Goal: Task Accomplishment & Management: Use online tool/utility

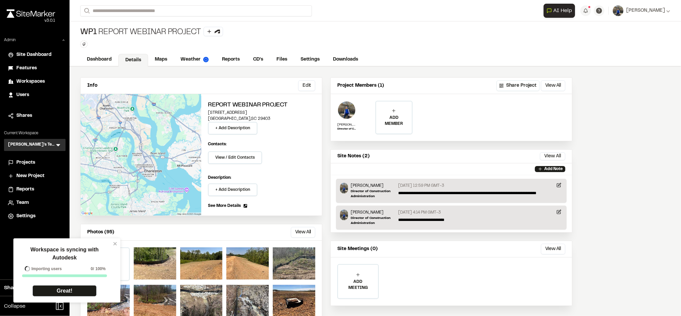
click at [119, 243] on div "Workspace is syncing with Autodesk Importing users 0 / 100% Great!" at bounding box center [66, 270] width 107 height 64
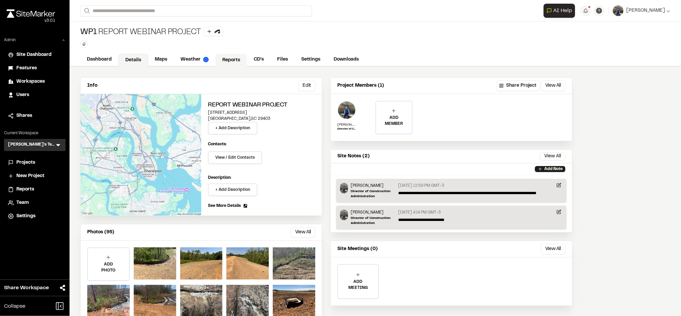
click at [236, 62] on link "Reports" at bounding box center [231, 60] width 32 height 13
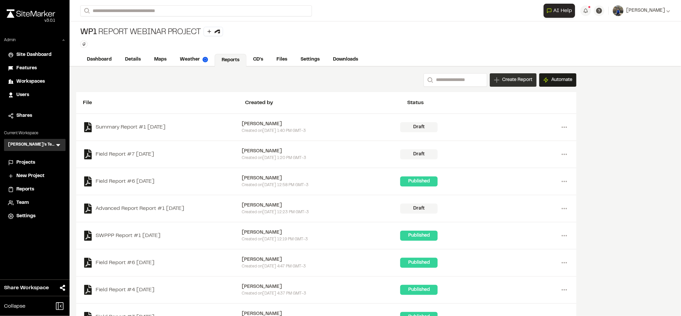
click at [514, 82] on span "Create Report" at bounding box center [517, 79] width 30 height 7
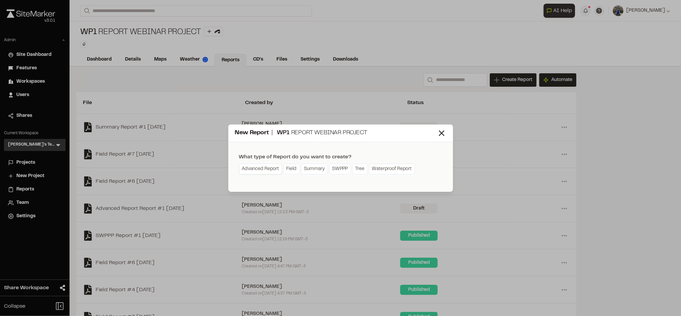
click at [269, 166] on link "Advanced Report" at bounding box center [260, 169] width 43 height 11
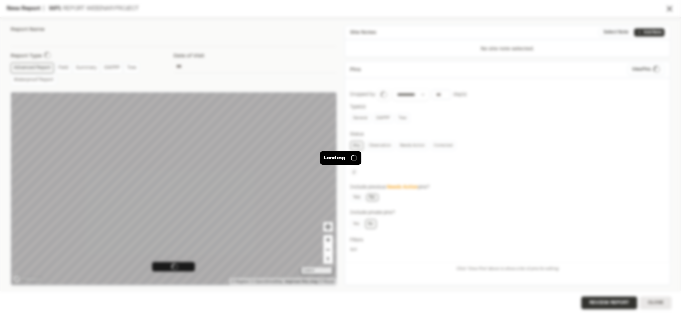
type input "**********"
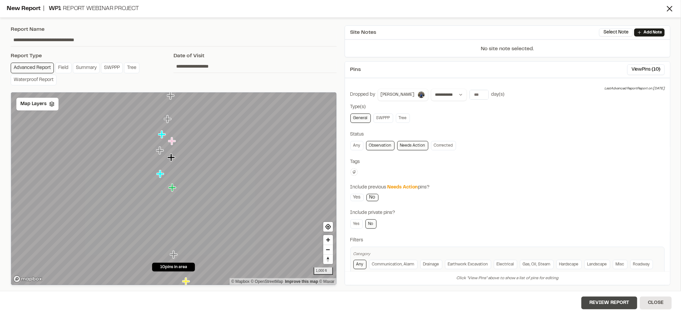
click at [618, 302] on button "Review Report" at bounding box center [610, 302] width 56 height 13
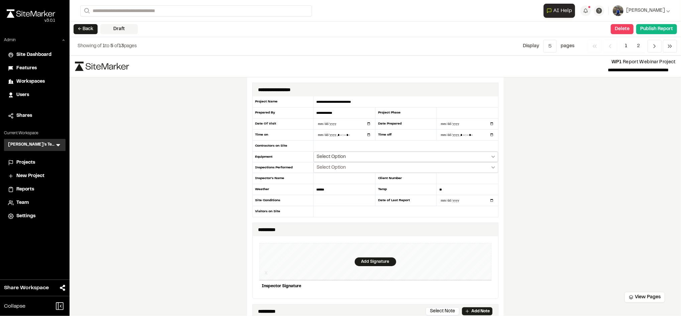
click at [381, 157] on button "Select Option" at bounding box center [406, 157] width 184 height 10
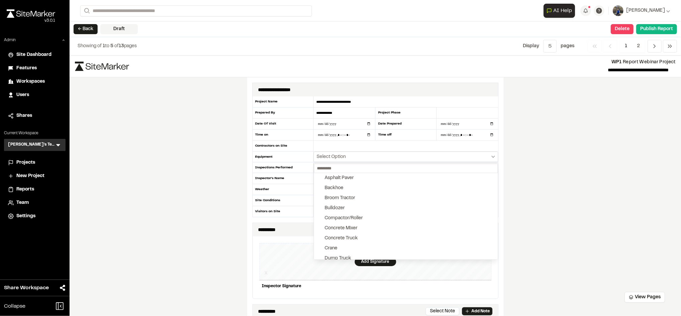
click at [435, 105] on div at bounding box center [340, 158] width 681 height 316
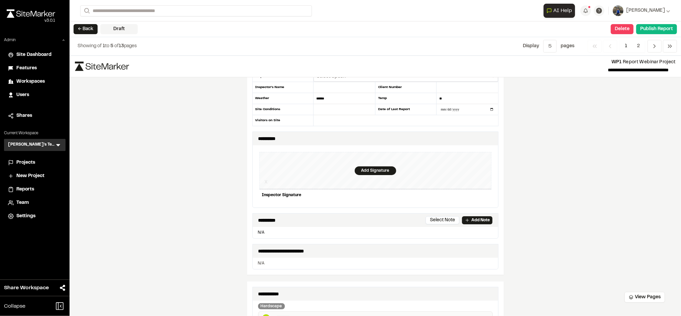
scroll to position [96, 0]
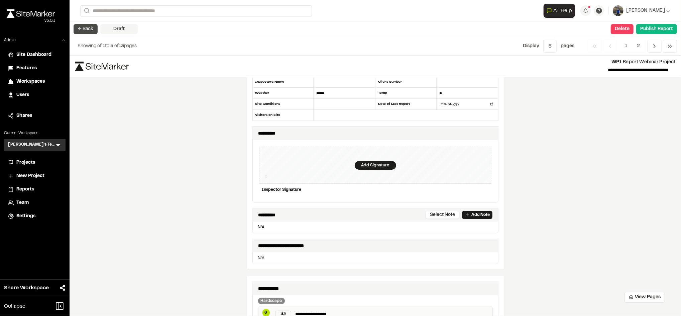
click at [91, 24] on button "← Back" at bounding box center [86, 29] width 24 height 10
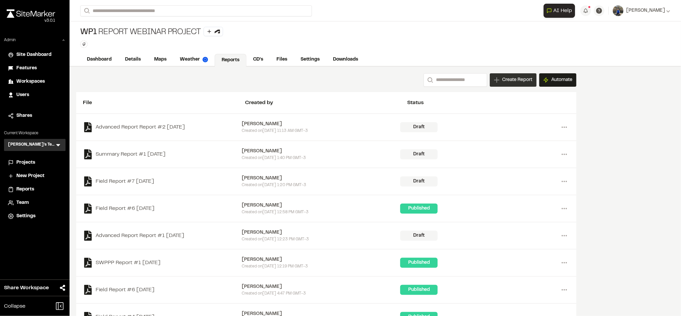
click at [512, 81] on span "Create Report" at bounding box center [517, 79] width 30 height 7
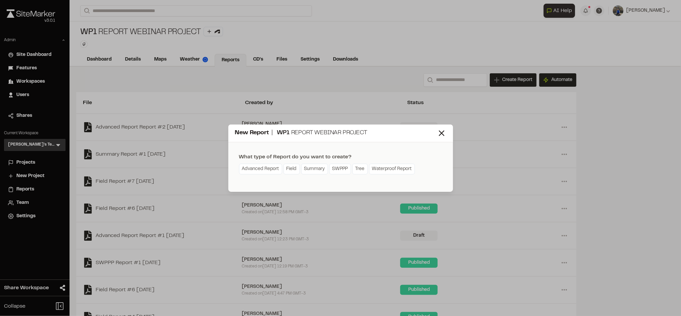
click at [146, 241] on div "New Report | WP1 Report Webinar Project What type of Report do you want to crea…" at bounding box center [340, 158] width 681 height 316
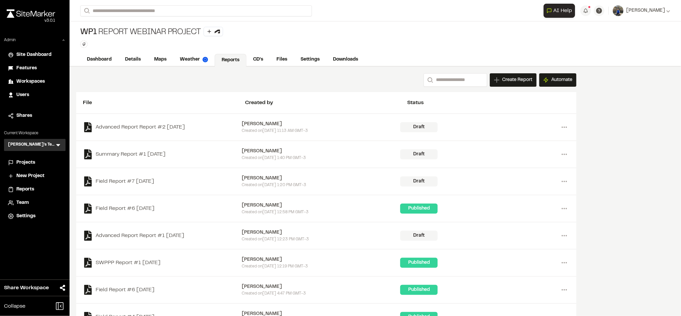
click at [165, 269] on div "SWPPP Report #1 [DATE] [PERSON_NAME] Created [DATE][DATE] 12:19 PM GMT-3 Publis…" at bounding box center [326, 262] width 487 height 13
click at [162, 260] on link "SWPPP Report #1 [DATE]" at bounding box center [162, 263] width 159 height 10
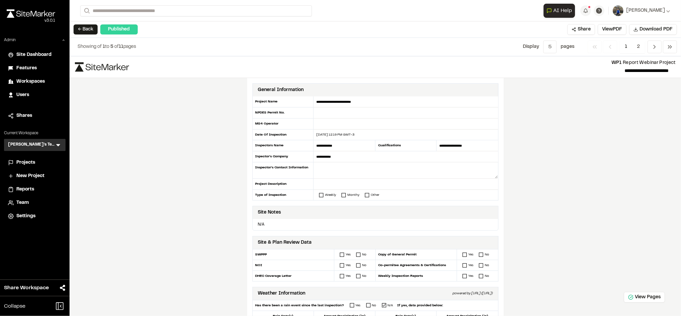
scroll to position [69, 0]
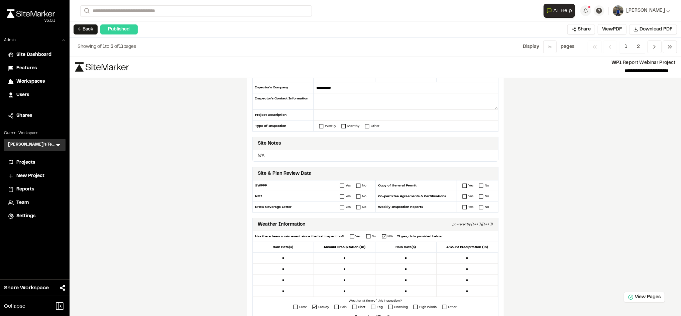
click at [340, 189] on div "Yes No" at bounding box center [355, 185] width 41 height 11
click at [339, 189] on div "Yes No" at bounding box center [355, 185] width 41 height 11
click at [340, 185] on rect at bounding box center [342, 186] width 4 height 4
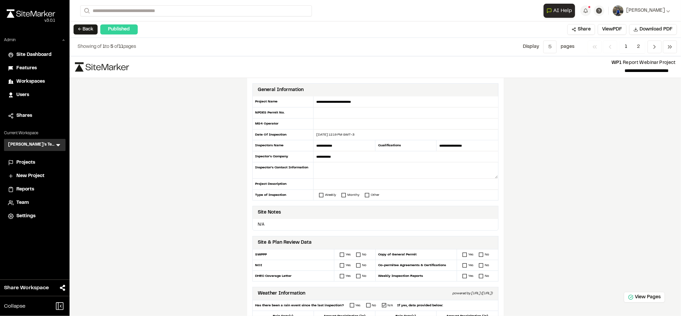
click at [33, 81] on span "Workspaces" at bounding box center [30, 81] width 28 height 7
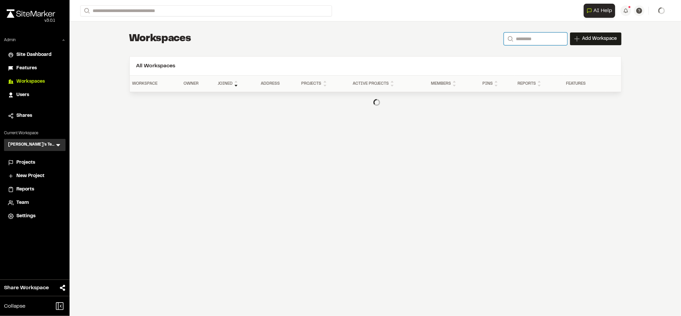
click at [521, 37] on input "Search" at bounding box center [536, 38] width 64 height 13
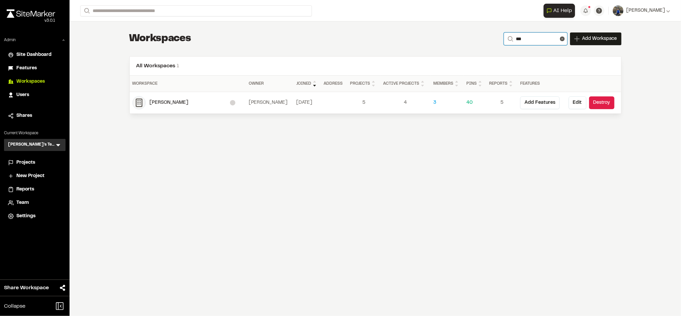
type input "***"
click at [187, 105] on div "[PERSON_NAME]" at bounding box center [190, 102] width 80 height 7
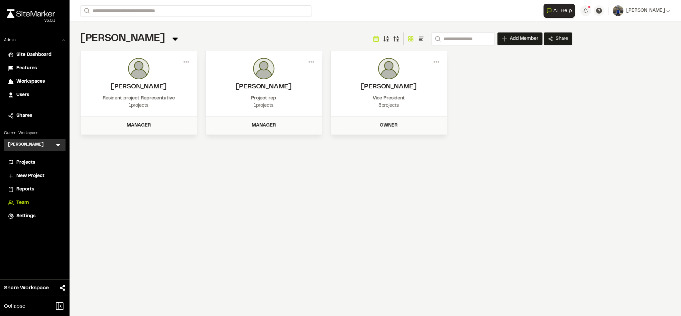
click at [26, 163] on span "Projects" at bounding box center [25, 162] width 19 height 7
